Goal: Information Seeking & Learning: Learn about a topic

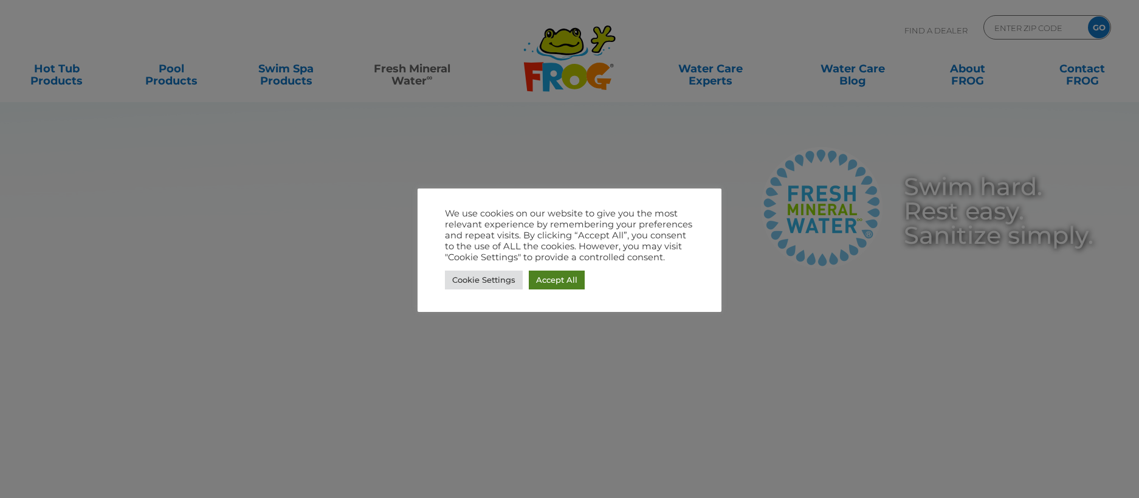
click at [557, 283] on link "Accept All" at bounding box center [557, 279] width 56 height 19
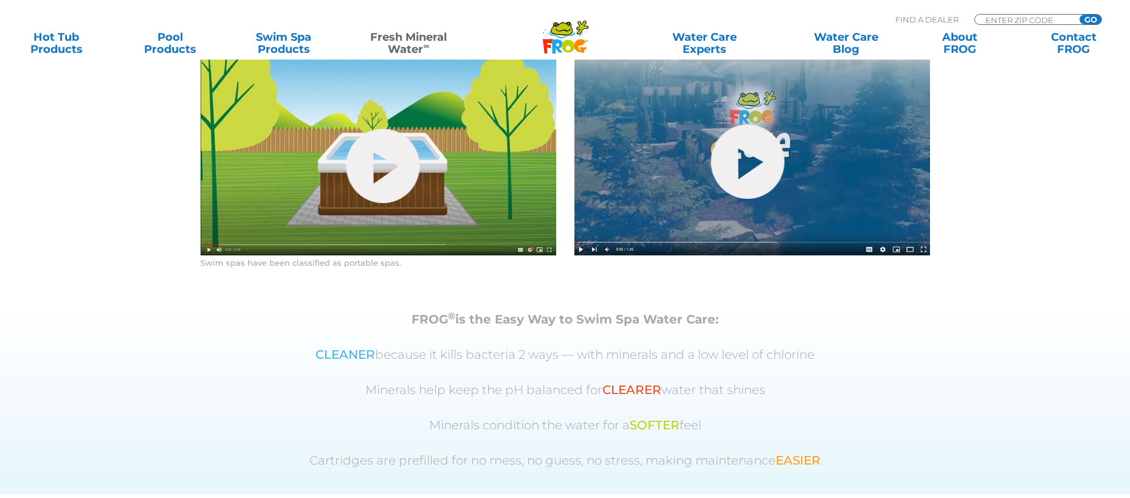
scroll to position [590, 0]
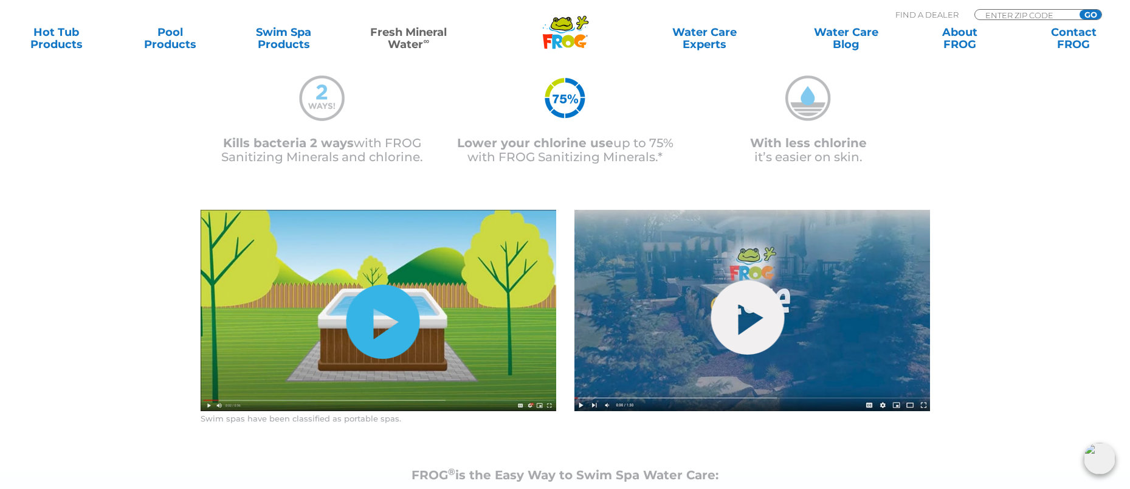
click at [381, 330] on link "hide-me" at bounding box center [383, 321] width 74 height 74
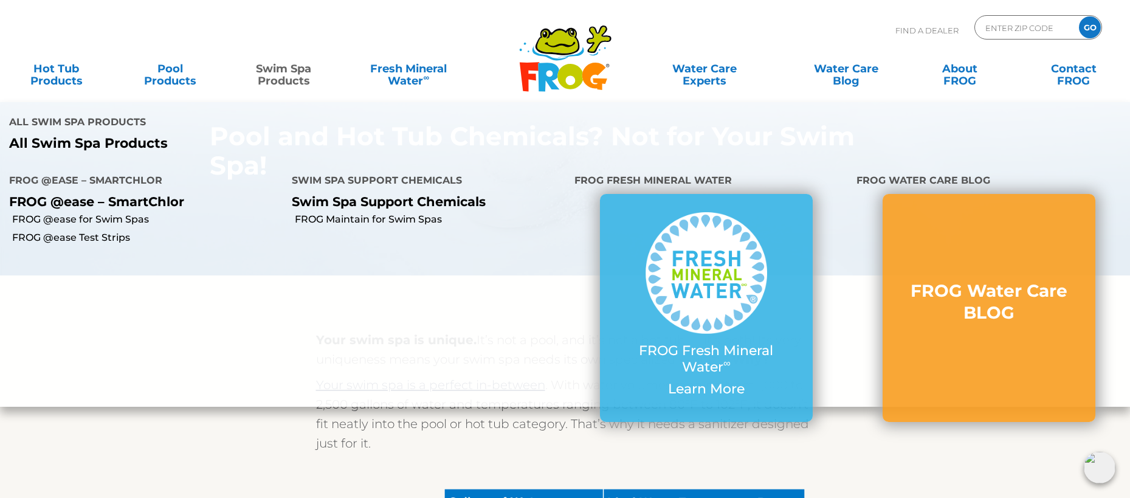
click at [282, 81] on link "Swim Spa Products" at bounding box center [283, 69] width 89 height 24
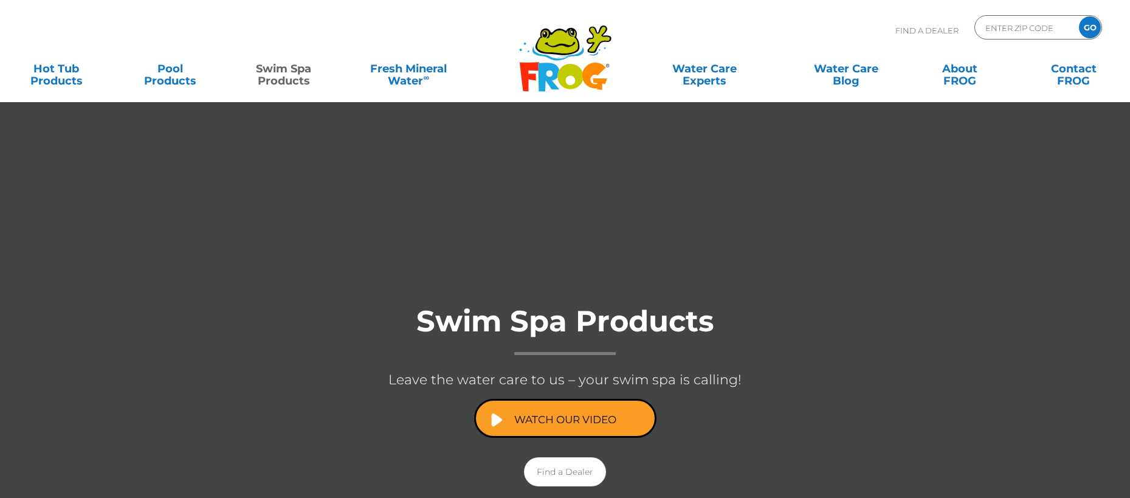
scroll to position [41, 0]
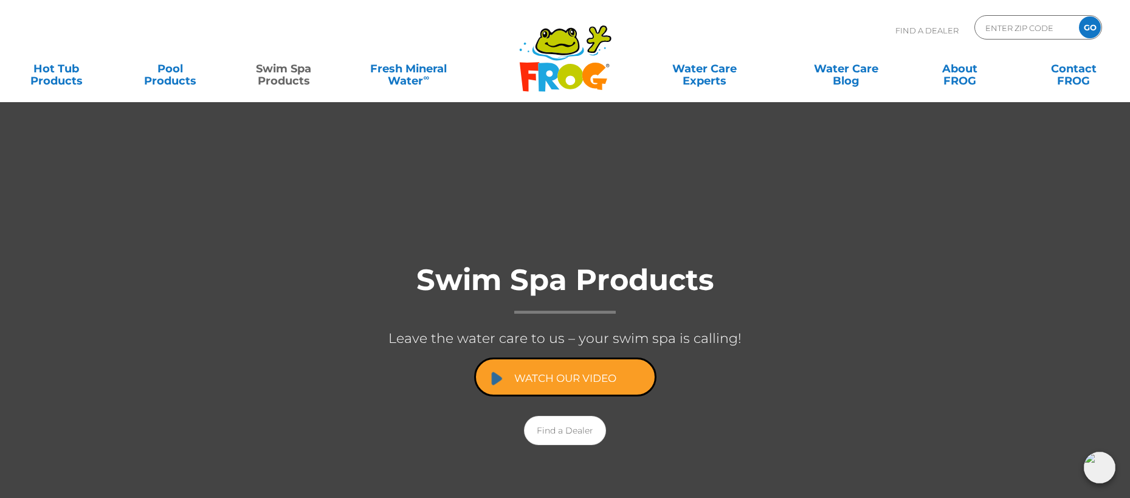
click at [565, 373] on link "Watch Our Video" at bounding box center [565, 376] width 182 height 39
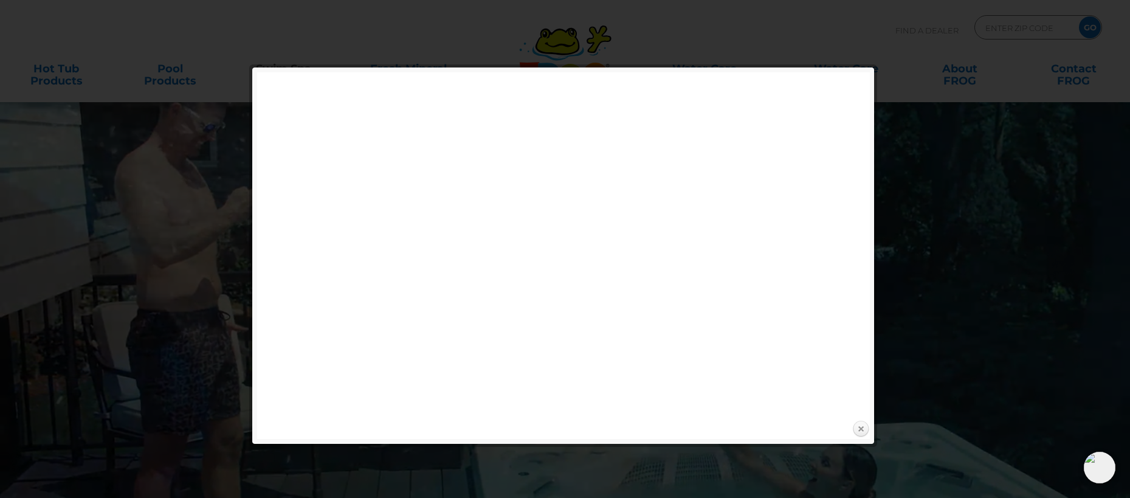
click at [862, 427] on link "Close" at bounding box center [861, 429] width 18 height 18
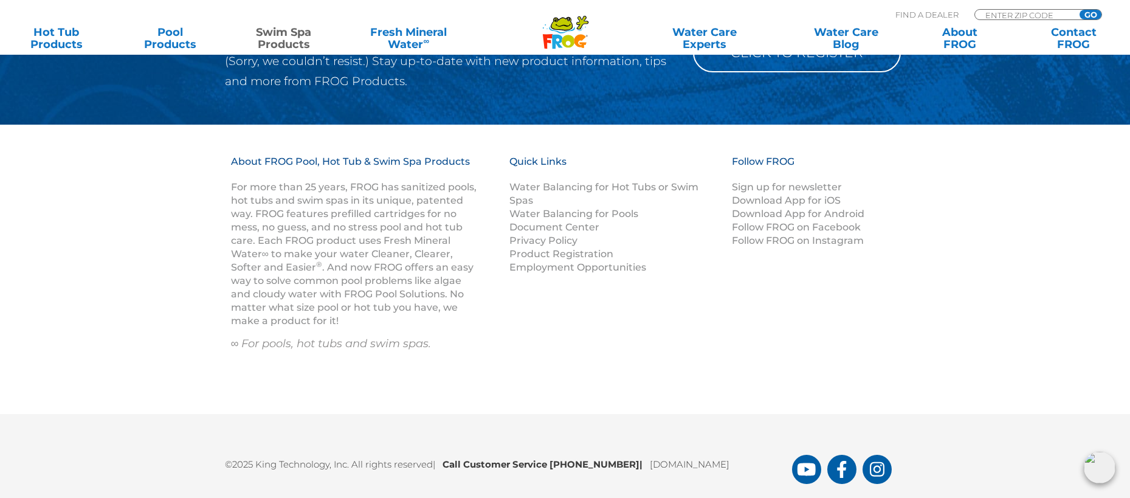
scroll to position [2232, 0]
